Goal: Information Seeking & Learning: Learn about a topic

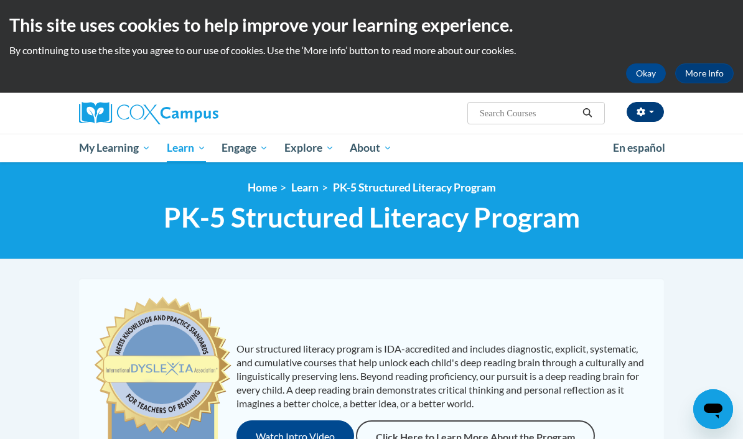
click at [656, 106] on button "button" at bounding box center [645, 112] width 37 height 20
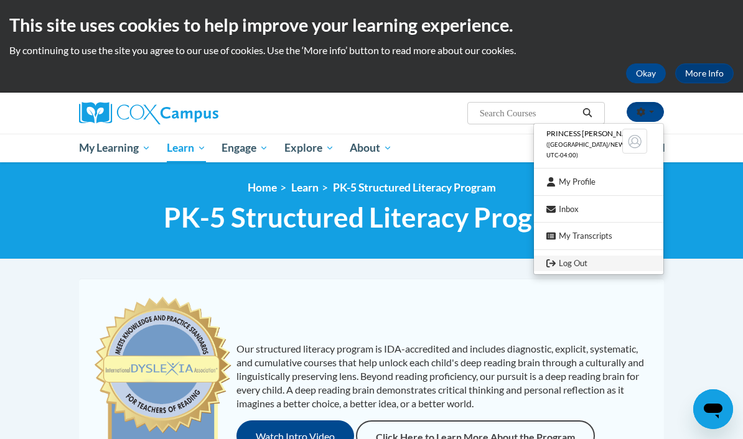
click at [575, 261] on link "Log Out" at bounding box center [598, 264] width 129 height 16
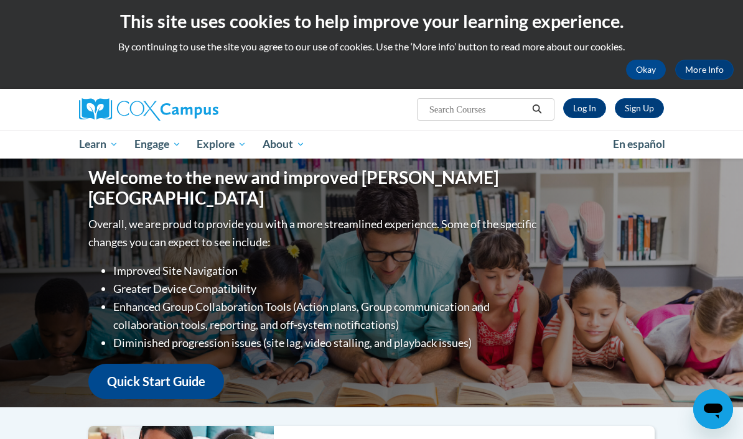
scroll to position [6, 0]
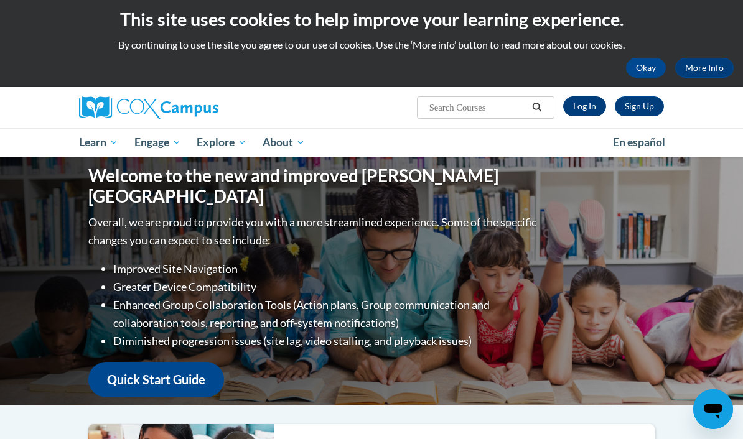
click at [592, 108] on link "Log In" at bounding box center [584, 106] width 43 height 20
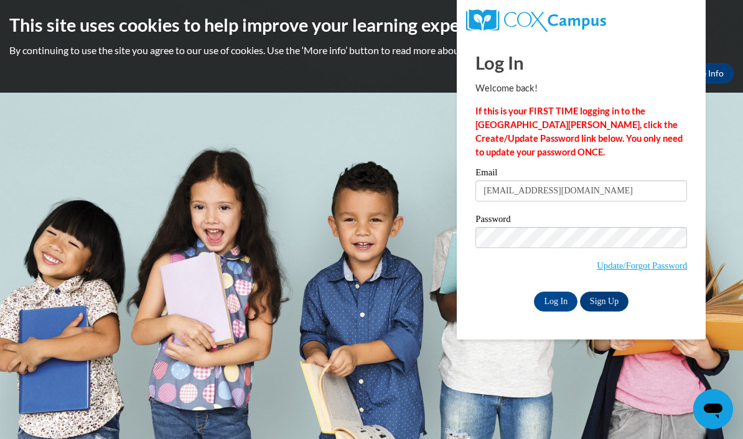
type input "brilliantbabies5@gmail.com"
click at [556, 301] on input "Log In" at bounding box center [556, 302] width 44 height 20
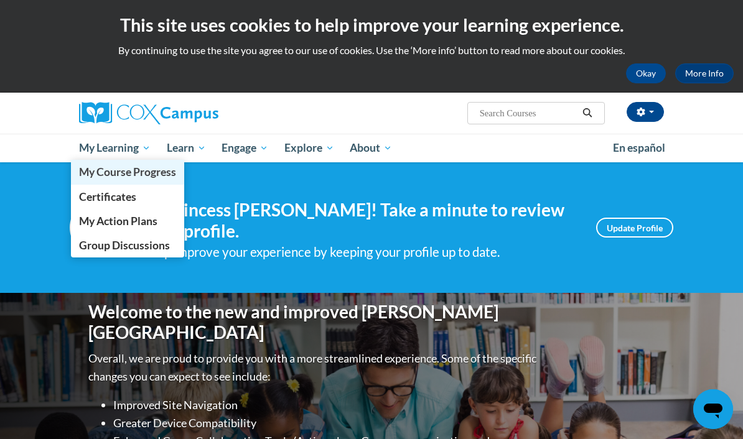
click at [146, 169] on span "My Course Progress" at bounding box center [127, 172] width 97 height 13
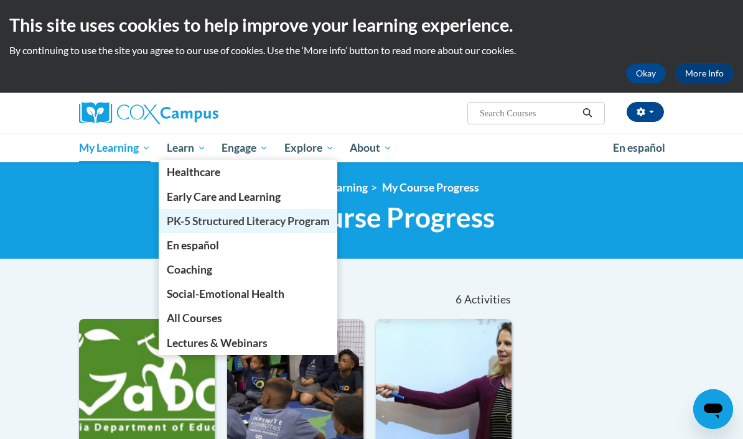
click at [296, 228] on link "PK-5 Structured Literacy Program" at bounding box center [248, 221] width 179 height 24
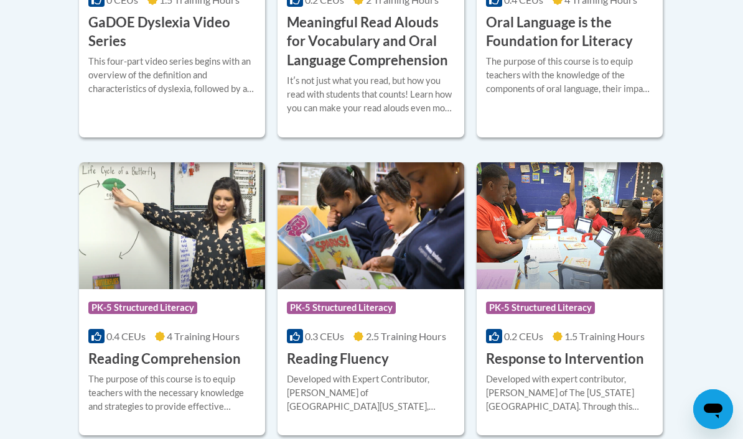
scroll to position [1063, 0]
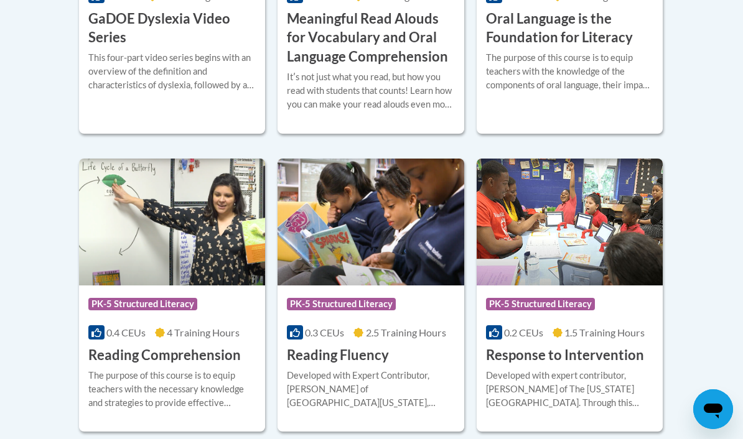
click at [212, 233] on img at bounding box center [172, 222] width 186 height 127
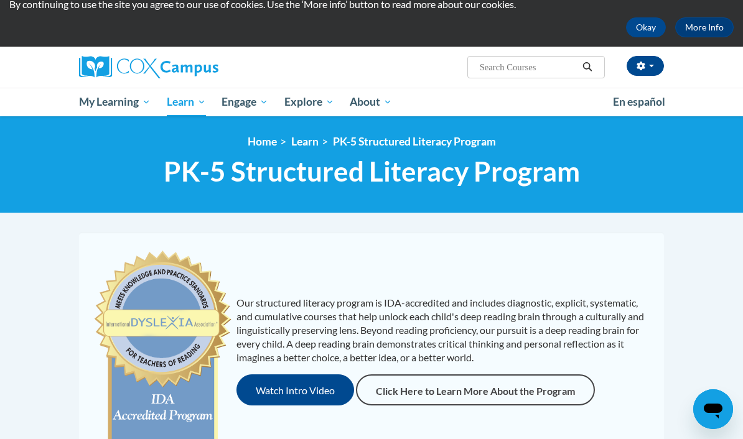
scroll to position [0, 0]
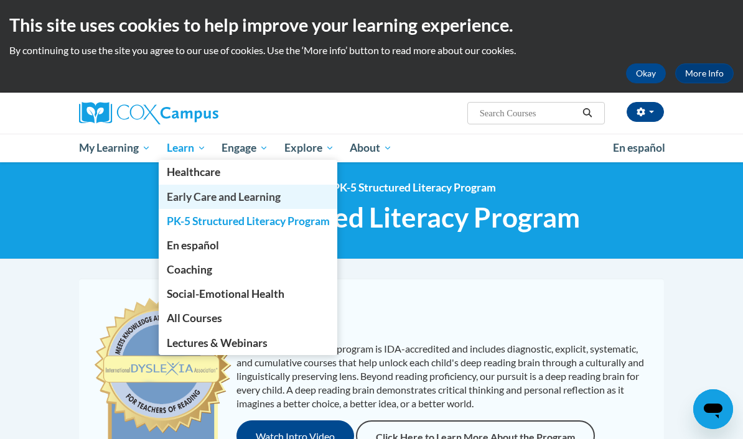
click at [248, 194] on span "Early Care and Learning" at bounding box center [224, 196] width 114 height 13
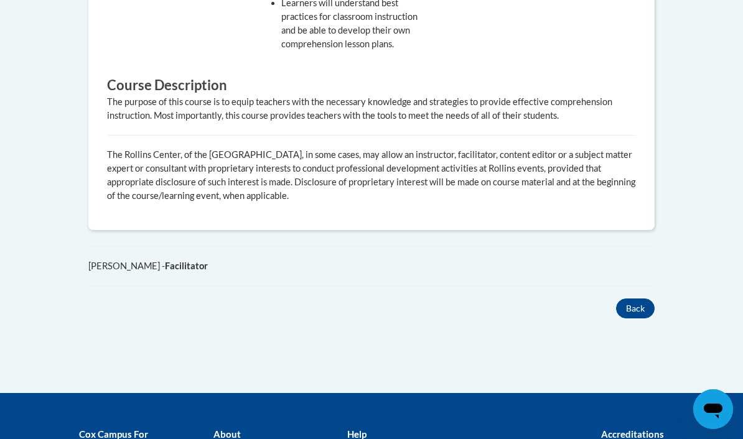
scroll to position [759, 0]
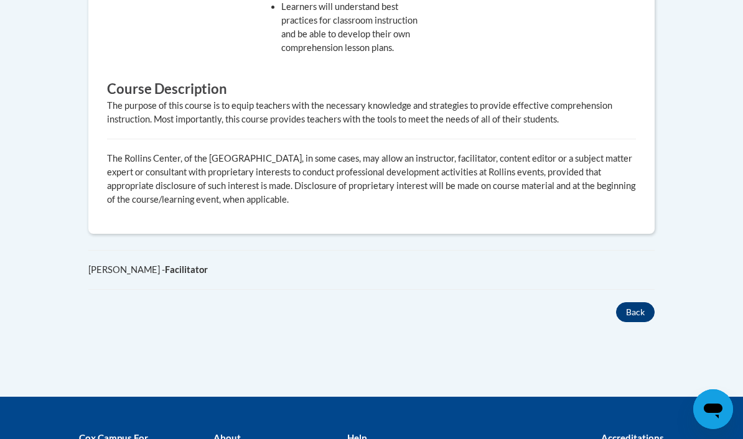
click at [633, 315] on button "Back" at bounding box center [635, 312] width 39 height 20
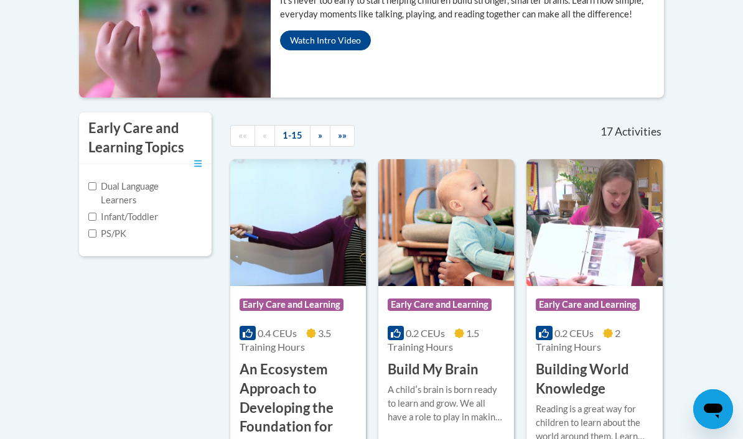
scroll to position [296, 0]
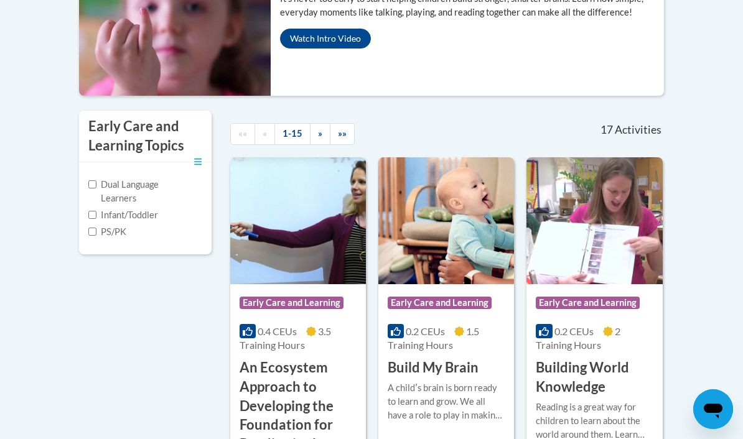
click at [94, 228] on input "PS/PK" at bounding box center [92, 232] width 8 height 8
checkbox input "true"
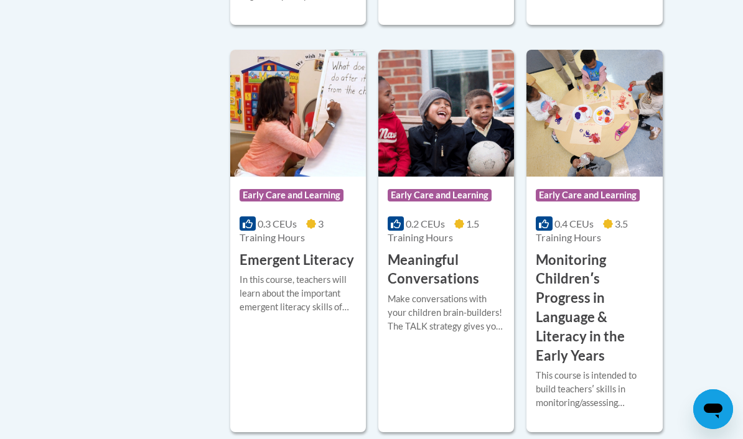
scroll to position [801, 0]
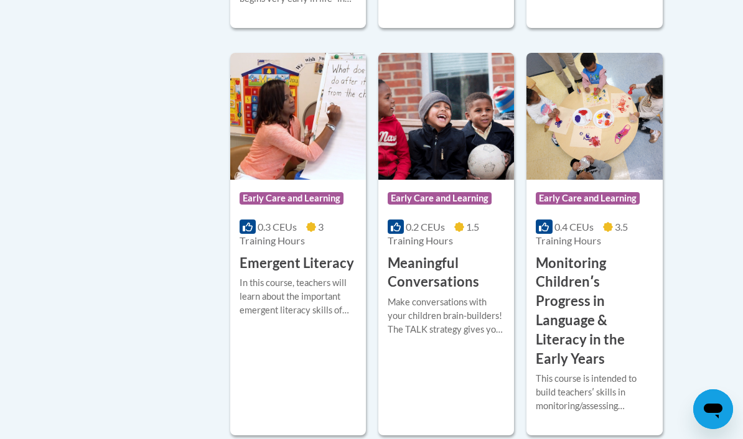
click at [305, 282] on div "In this course, teachers will learn about the important emergent literacy skill…" at bounding box center [298, 296] width 117 height 41
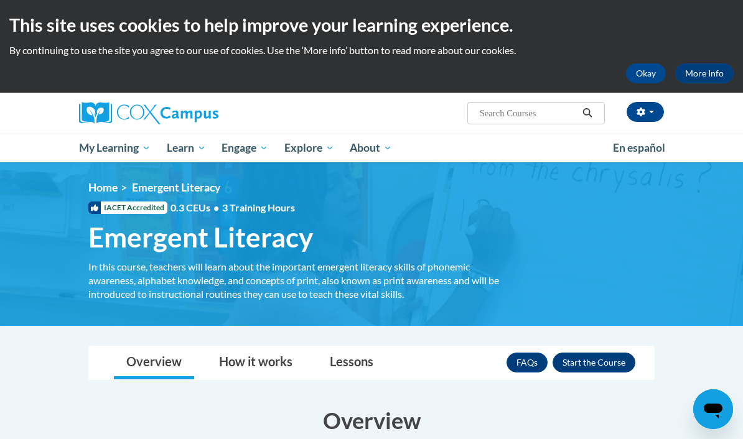
click at [602, 364] on button "Enroll" at bounding box center [594, 363] width 83 height 20
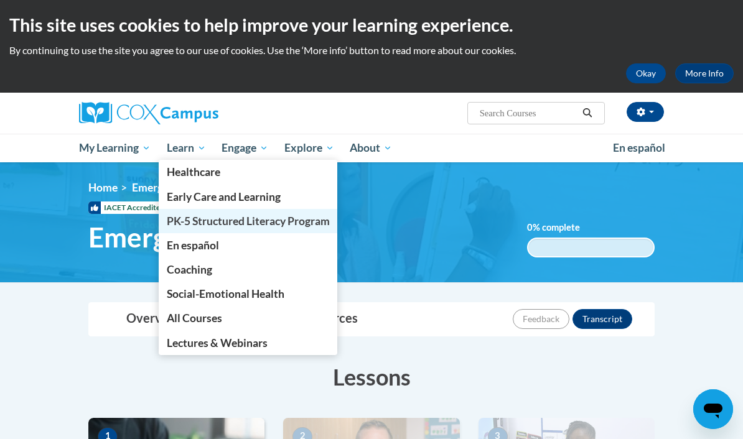
click at [199, 221] on span "PK-5 Structured Literacy Program" at bounding box center [248, 221] width 163 height 13
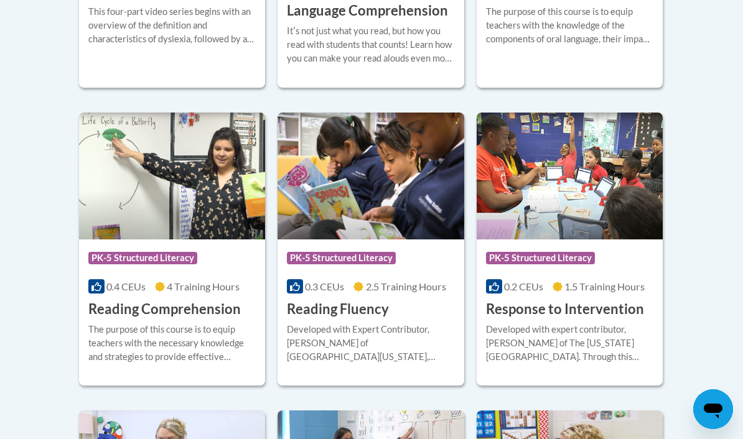
scroll to position [1119, 0]
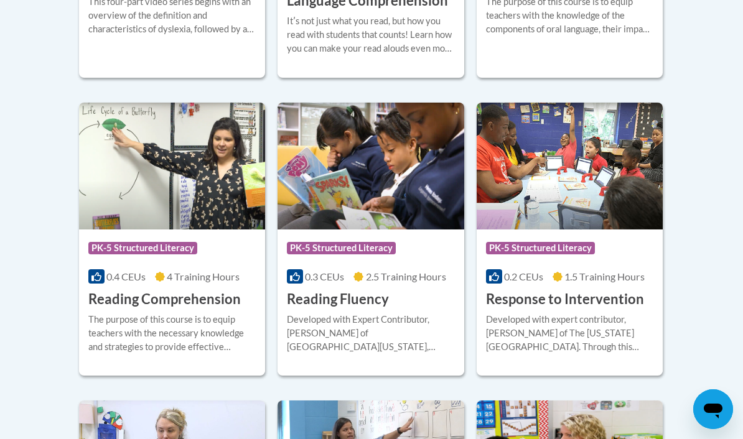
click at [140, 196] on img at bounding box center [172, 166] width 186 height 127
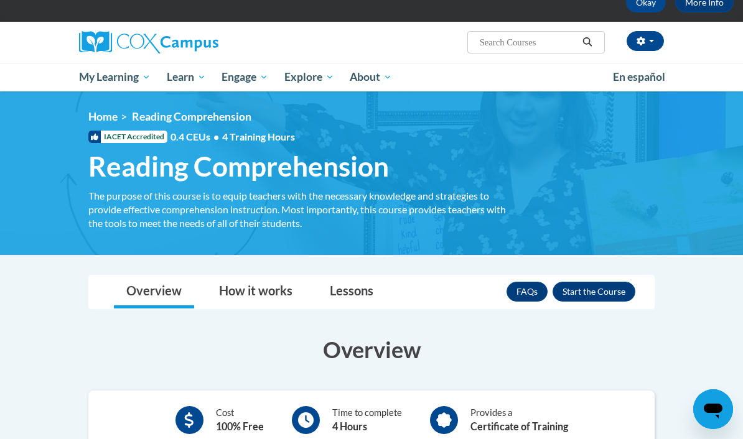
scroll to position [70, 0]
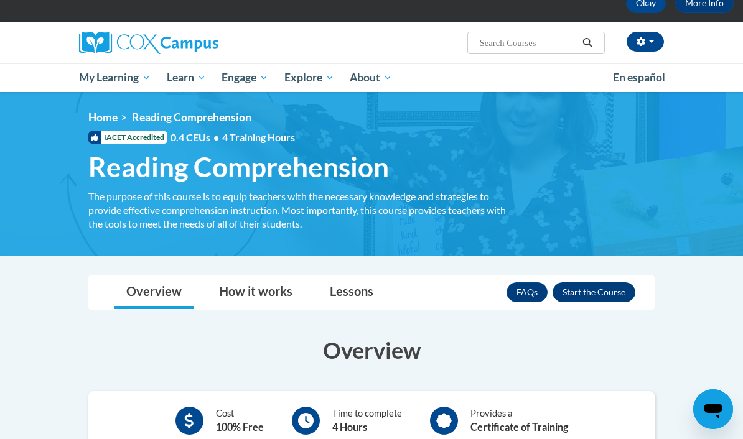
click at [609, 293] on button "Enroll" at bounding box center [594, 292] width 83 height 20
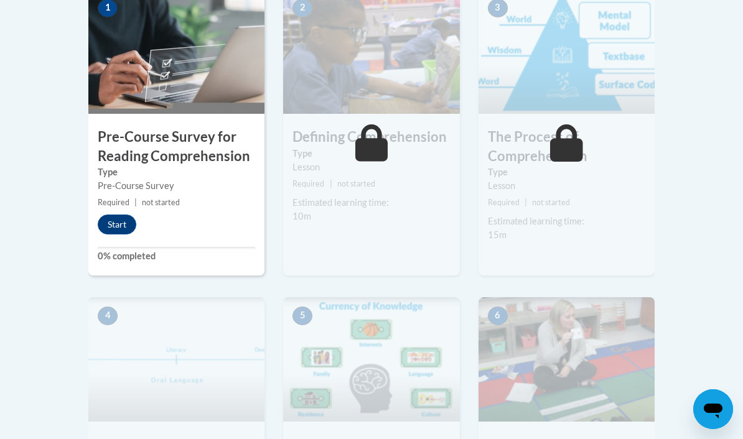
scroll to position [425, 0]
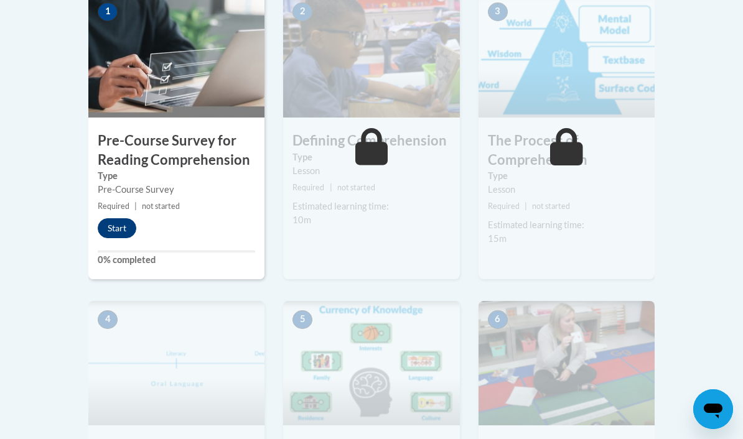
click at [116, 228] on button "Start" at bounding box center [117, 228] width 39 height 20
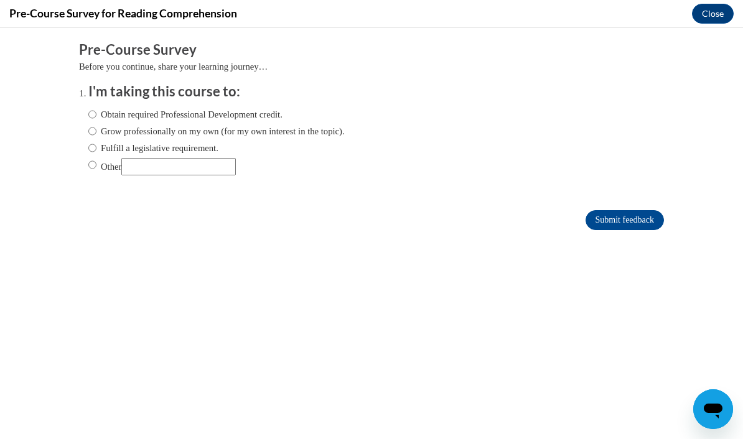
scroll to position [0, 0]
click at [95, 169] on input "Other" at bounding box center [92, 165] width 8 height 14
radio input "true"
click at [141, 175] on input "Other" at bounding box center [178, 166] width 114 height 17
type input "BOTH 1&2"
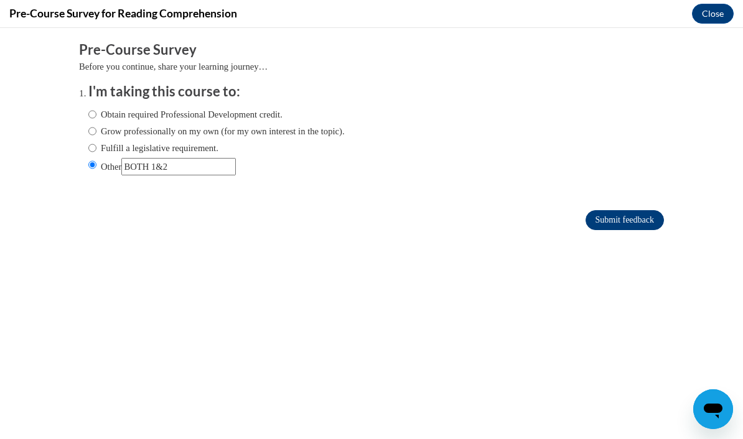
click at [638, 222] on input "Submit feedback" at bounding box center [625, 220] width 78 height 20
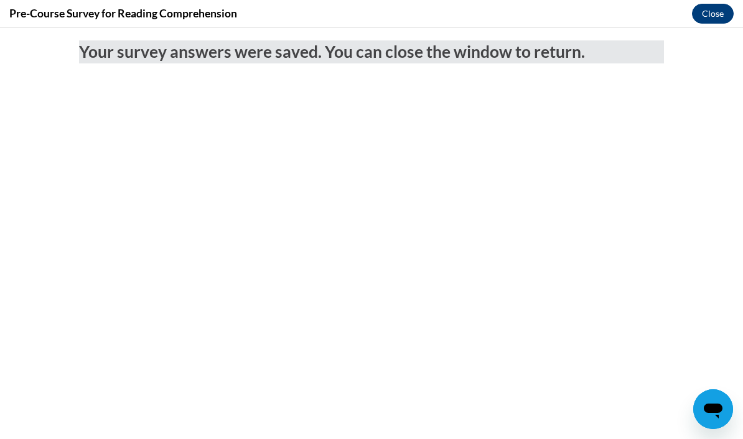
click at [717, 14] on button "Close" at bounding box center [713, 14] width 42 height 20
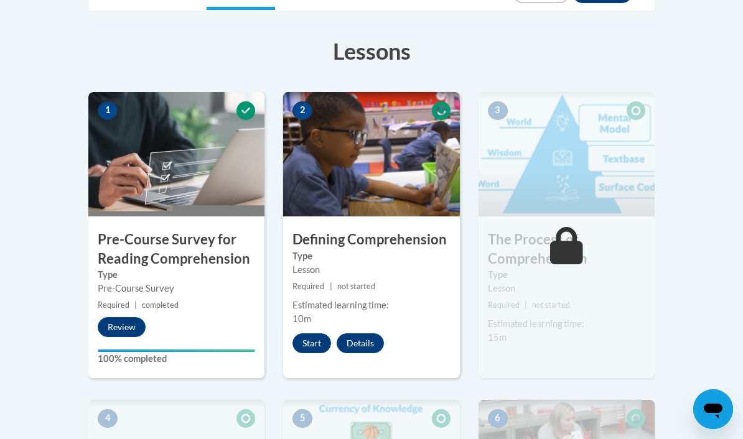
scroll to position [327, 0]
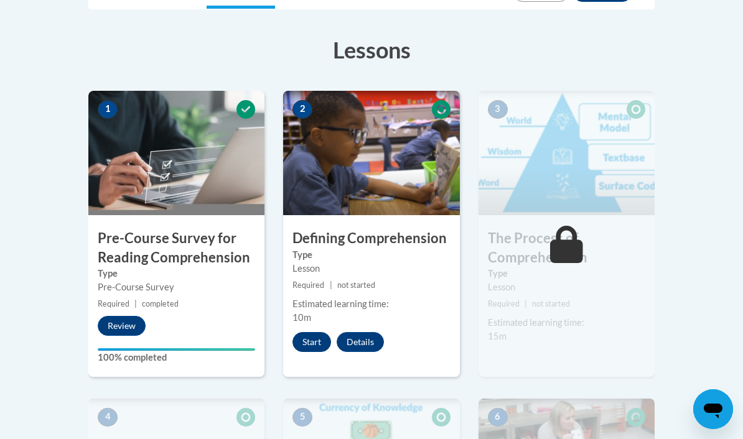
click at [311, 347] on button "Start" at bounding box center [311, 342] width 39 height 20
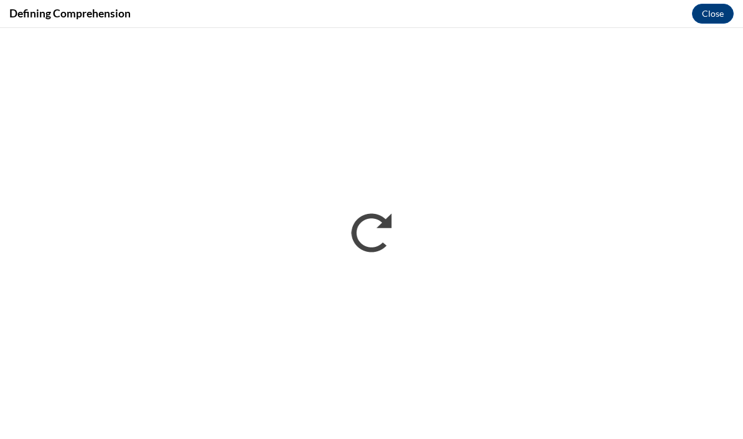
scroll to position [288, 0]
